Goal: Task Accomplishment & Management: Manage account settings

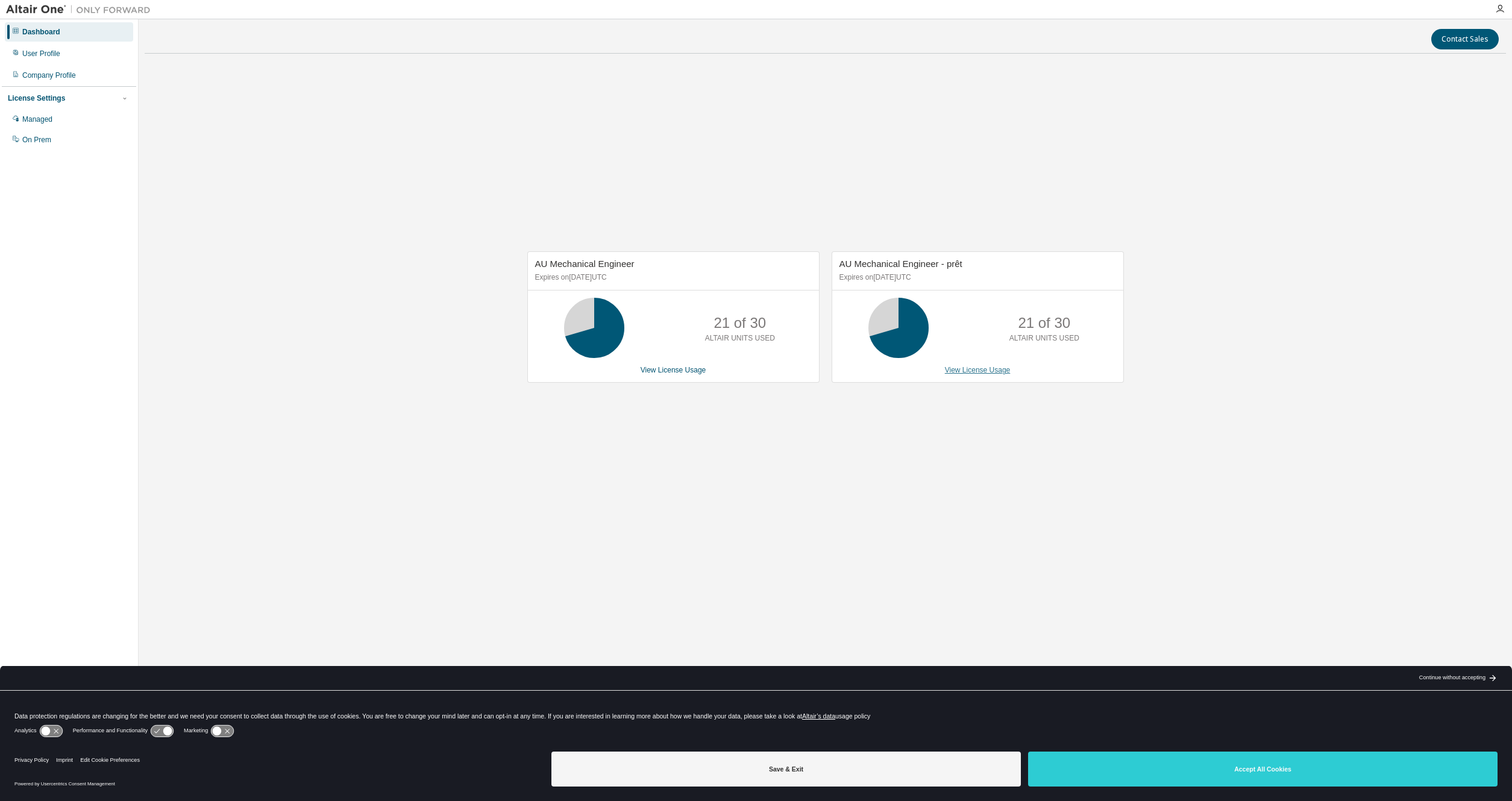
click at [980, 369] on link "View License Usage" at bounding box center [978, 370] width 65 height 8
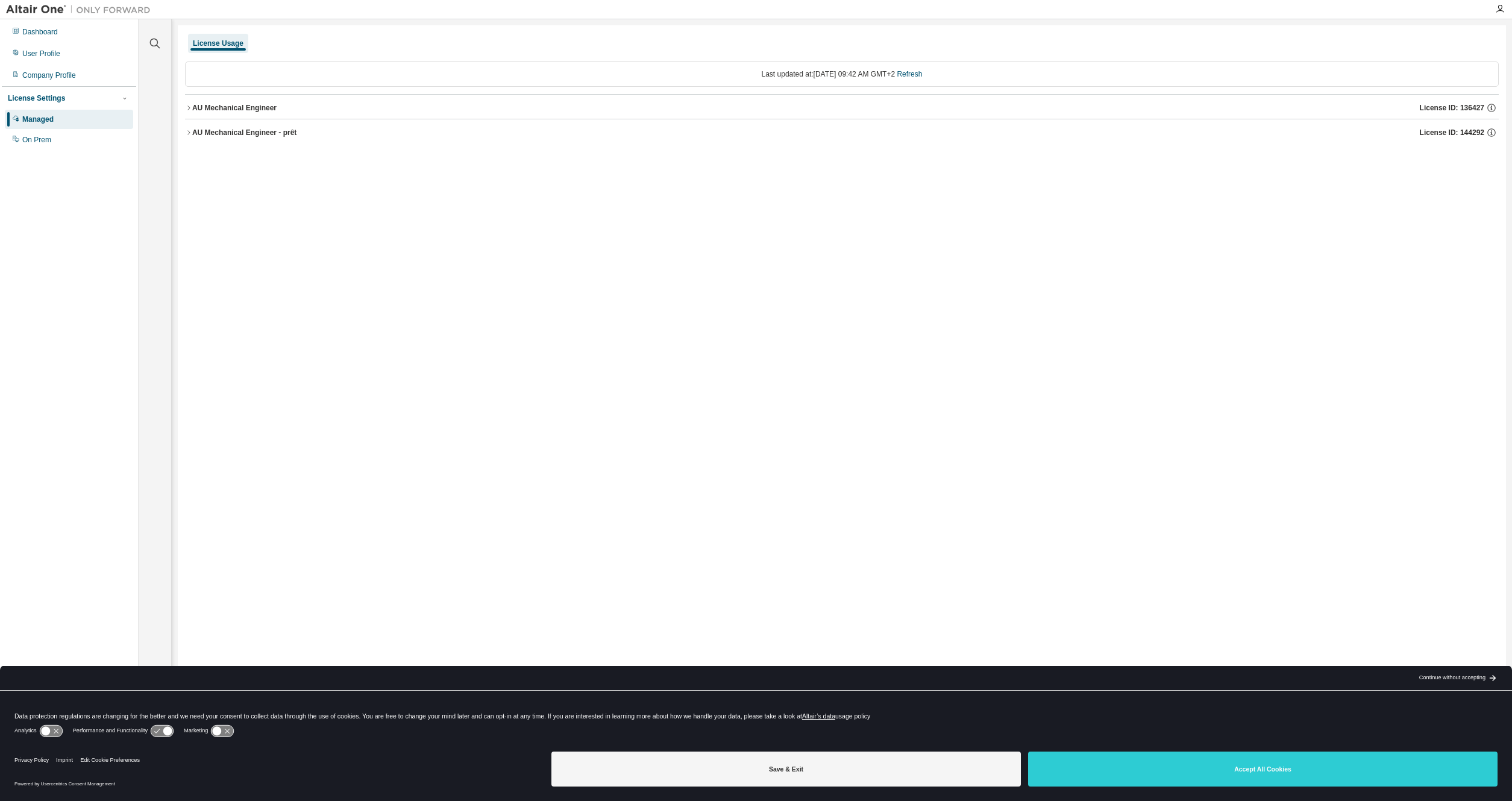
click at [227, 107] on div "AU Mechanical Engineer" at bounding box center [234, 108] width 84 height 10
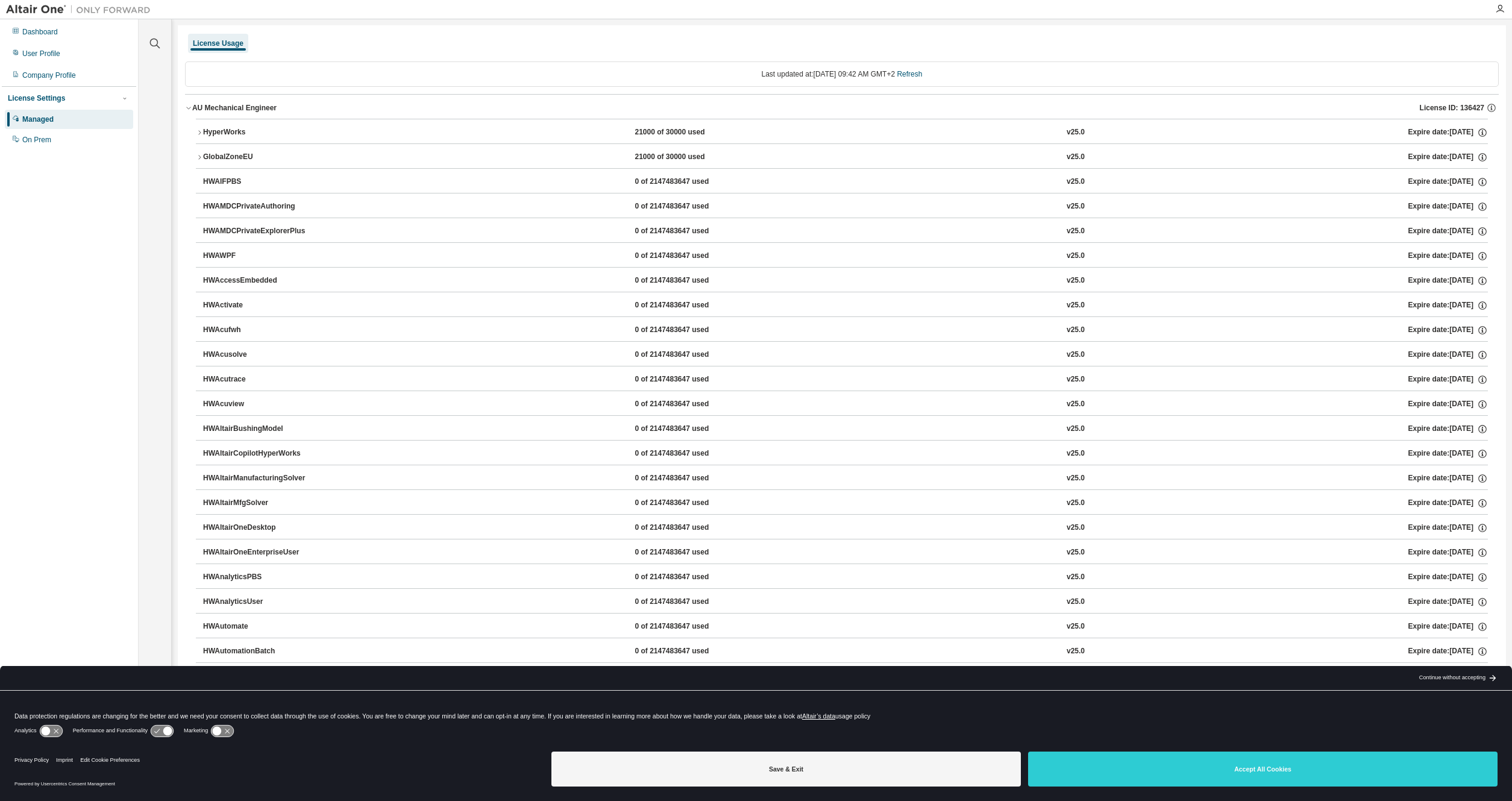
click at [213, 104] on div "AU Mechanical Engineer" at bounding box center [234, 108] width 84 height 10
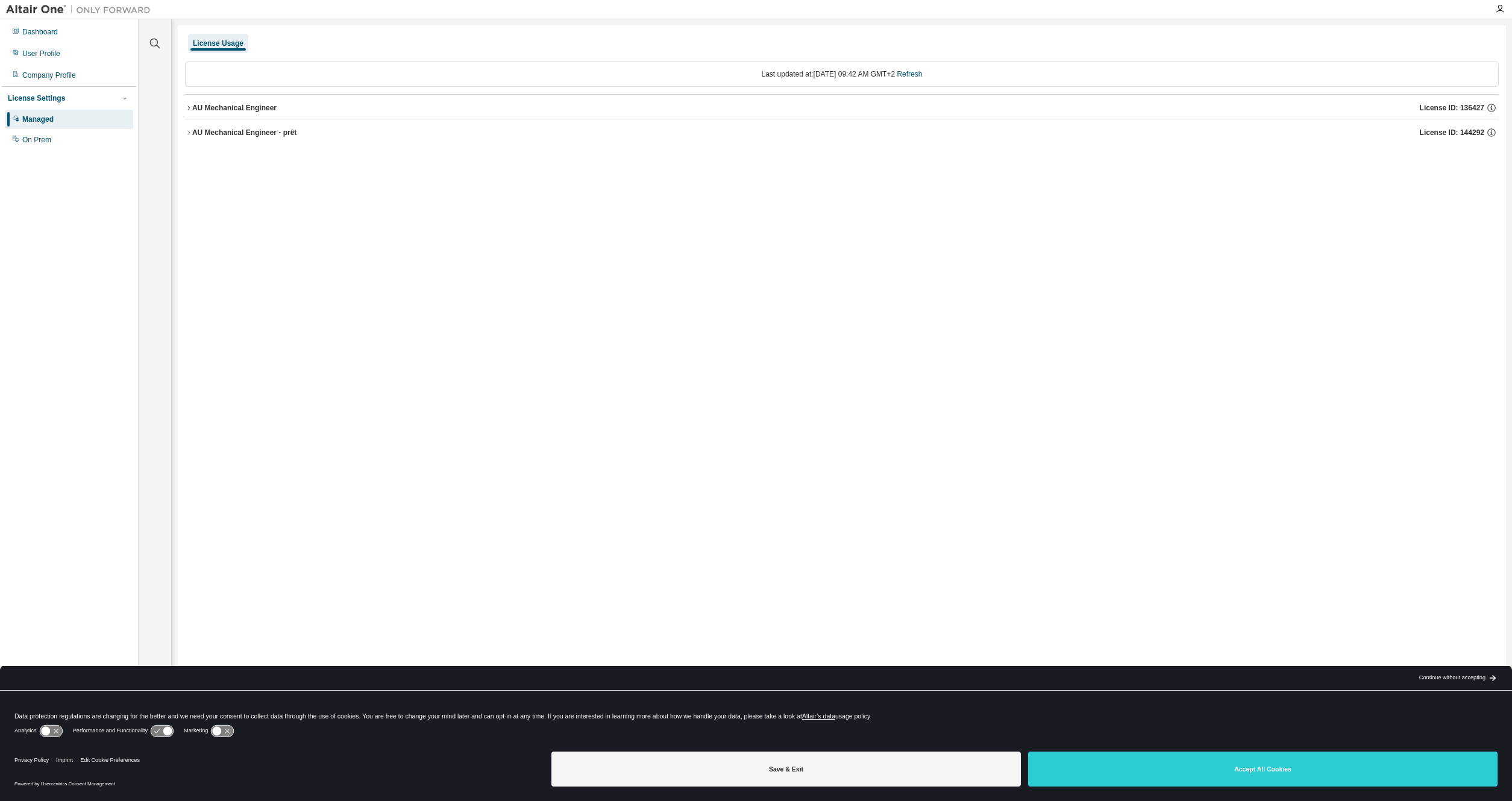
click at [45, 125] on div "Managed" at bounding box center [69, 119] width 128 height 19
click at [244, 129] on div "AU Mechanical Engineer - prêt" at bounding box center [244, 133] width 104 height 10
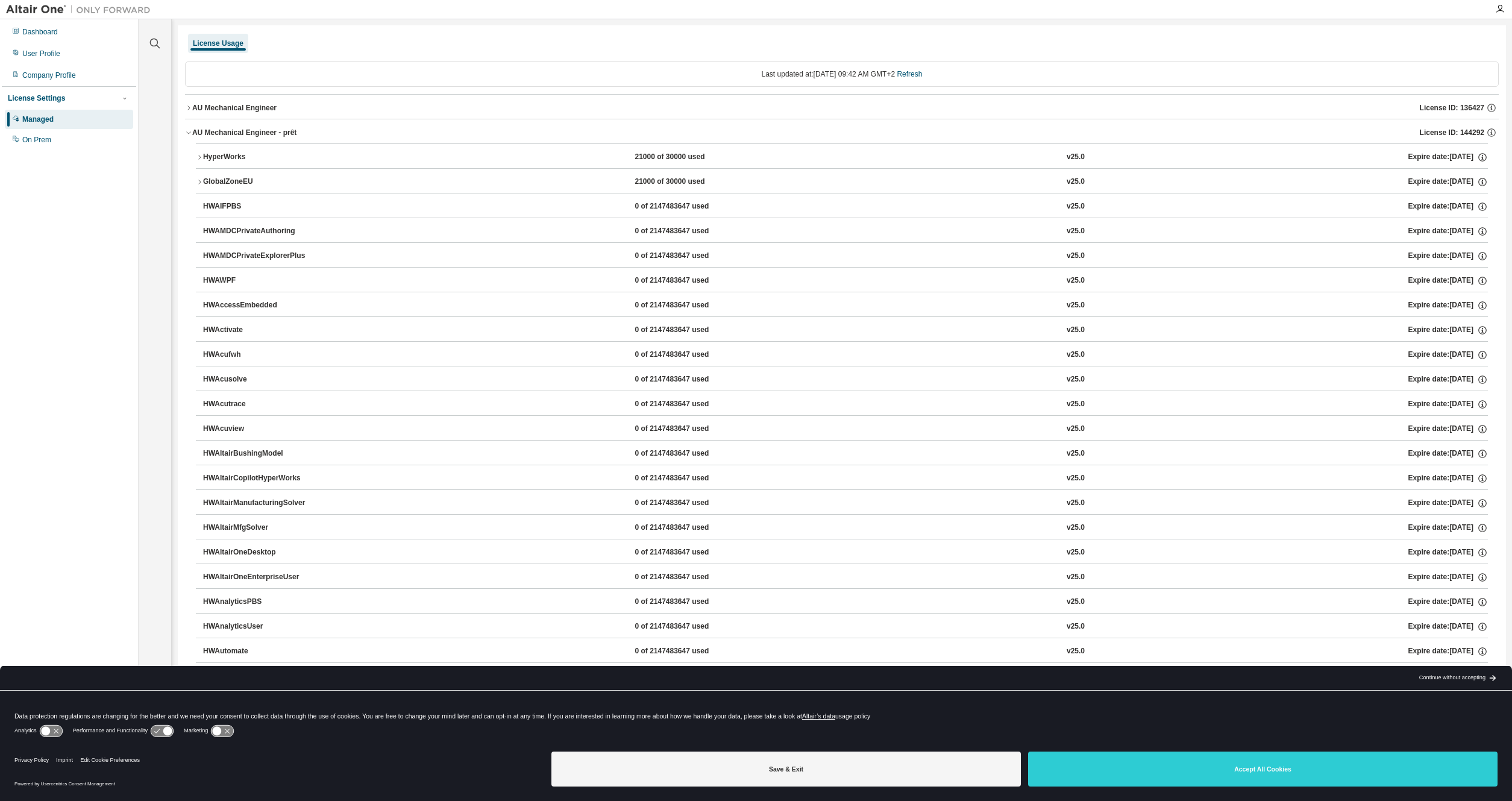
click at [243, 111] on div "AU Mechanical Engineer" at bounding box center [234, 108] width 84 height 10
click at [239, 132] on div "HyperWorks" at bounding box center [257, 133] width 108 height 11
